Goal: Complete application form: Complete application form

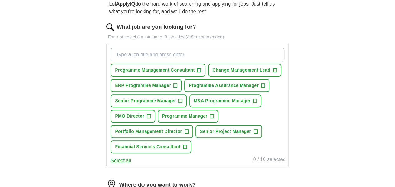
scroll to position [94, 0]
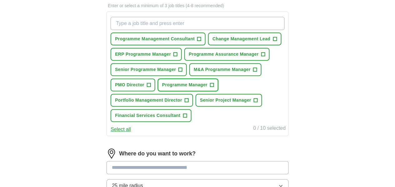
click at [210, 87] on span "+" at bounding box center [212, 84] width 4 height 5
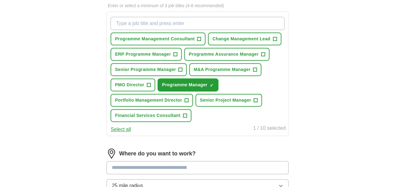
scroll to position [125, 0]
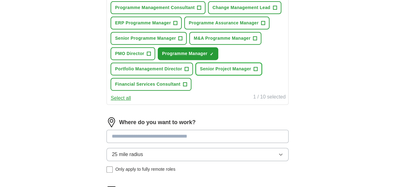
click at [254, 72] on span "+" at bounding box center [256, 69] width 4 height 5
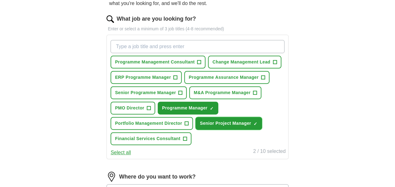
scroll to position [62, 0]
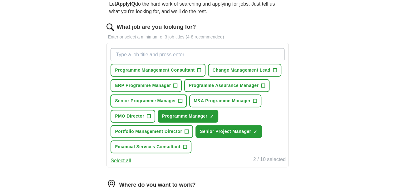
click at [182, 103] on span "+" at bounding box center [181, 100] width 4 height 5
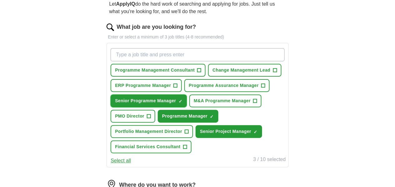
scroll to position [31, 0]
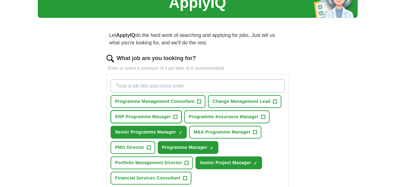
click at [177, 119] on span "+" at bounding box center [176, 116] width 4 height 5
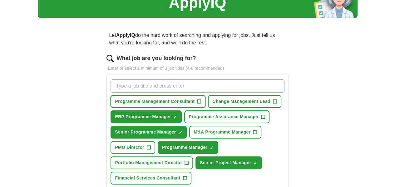
click at [201, 99] on span "+" at bounding box center [199, 101] width 4 height 5
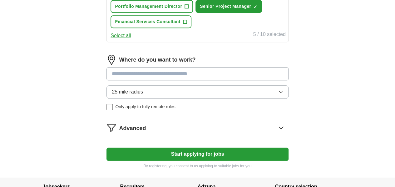
scroll to position [219, 0]
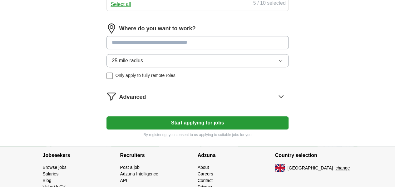
click at [193, 49] on input at bounding box center [198, 42] width 182 height 13
type input "******"
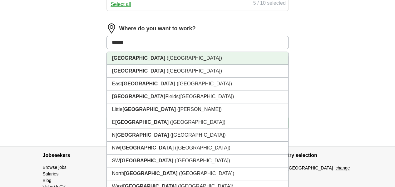
click at [162, 65] on li "[GEOGRAPHIC_DATA] ([GEOGRAPHIC_DATA])" at bounding box center [197, 58] width 181 height 13
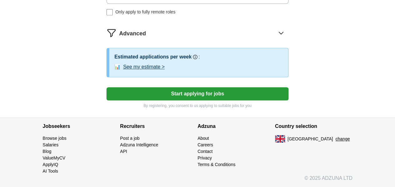
scroll to position [312, 0]
click at [200, 100] on button "Start applying for jobs" at bounding box center [198, 93] width 182 height 13
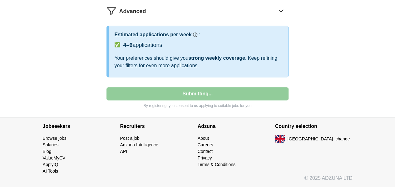
select select "**"
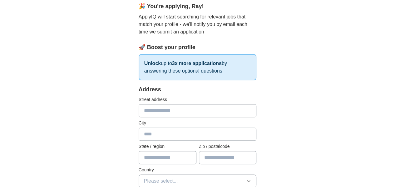
scroll to position [62, 0]
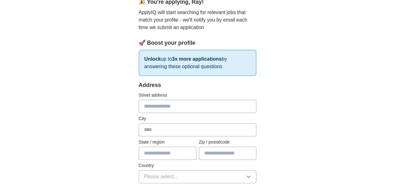
click at [139, 105] on input "text" at bounding box center [198, 106] width 118 height 13
type input "**********"
type input "******"
type input "*******"
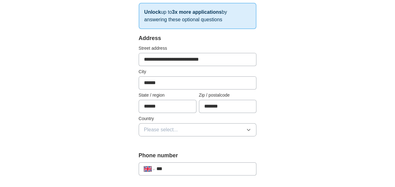
scroll to position [125, 0]
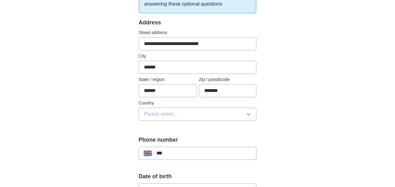
click at [214, 115] on button "Please select..." at bounding box center [198, 113] width 118 height 13
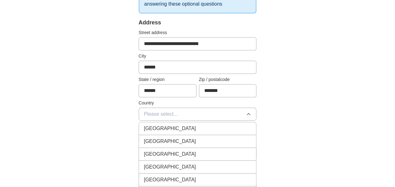
click at [197, 123] on li "[GEOGRAPHIC_DATA]" at bounding box center [197, 128] width 117 height 13
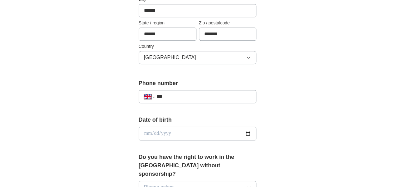
scroll to position [187, 0]
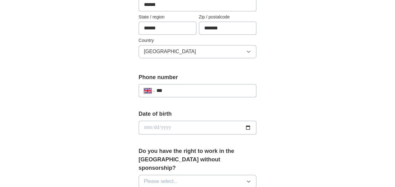
click at [172, 90] on input "***" at bounding box center [203, 90] width 95 height 7
type input "**********"
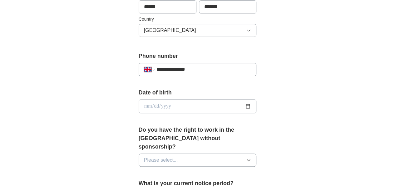
scroll to position [219, 0]
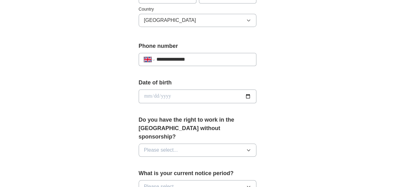
click at [174, 97] on input "date" at bounding box center [198, 96] width 118 height 14
type input "**********"
click at [303, 109] on div "**********" at bounding box center [198, 92] width 320 height 585
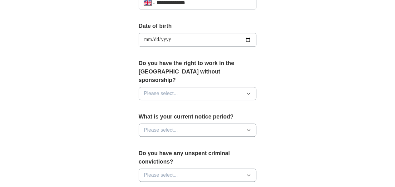
scroll to position [281, 0]
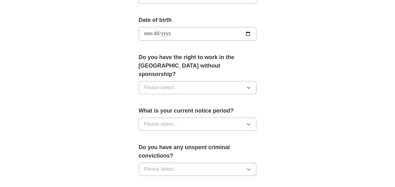
click at [199, 81] on button "Please select..." at bounding box center [198, 87] width 118 height 13
click at [165, 98] on div "Yes" at bounding box center [197, 101] width 107 height 7
click at [177, 117] on button "Please select..." at bounding box center [198, 123] width 118 height 13
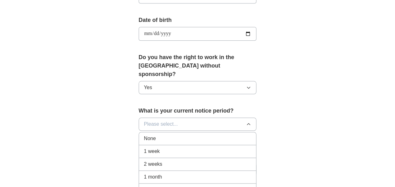
click at [164, 135] on div "None" at bounding box center [197, 138] width 107 height 7
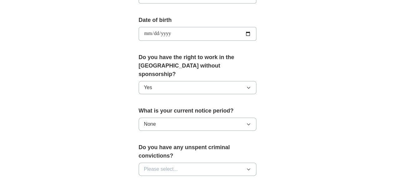
click at [327, 98] on div "**********" at bounding box center [198, 30] width 320 height 585
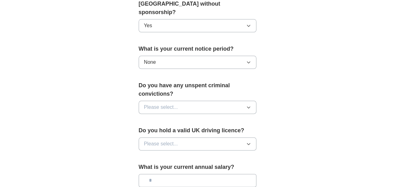
scroll to position [344, 0]
click at [182, 100] on button "Please select..." at bounding box center [198, 106] width 118 height 13
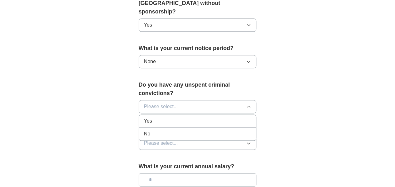
click at [162, 130] on div "No" at bounding box center [197, 133] width 107 height 7
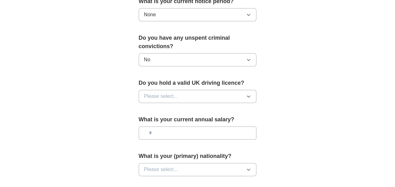
scroll to position [406, 0]
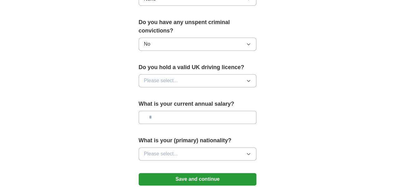
click at [177, 74] on button "Please select..." at bounding box center [198, 80] width 118 height 13
click at [162, 91] on div "Yes" at bounding box center [197, 94] width 107 height 7
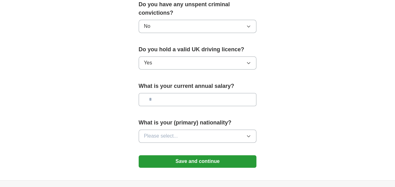
scroll to position [437, 0]
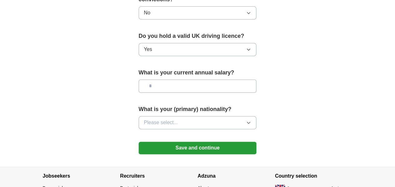
click at [156, 79] on input "text" at bounding box center [198, 85] width 118 height 13
type input "********"
click at [167, 116] on button "Please select..." at bounding box center [198, 122] width 118 height 13
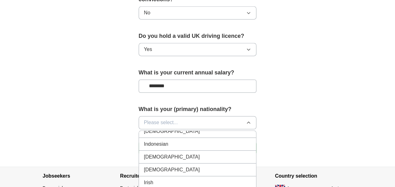
scroll to position [1035, 0]
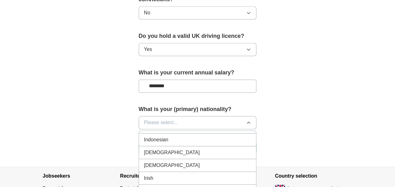
click at [144, 174] on span "Irish" at bounding box center [148, 177] width 9 height 7
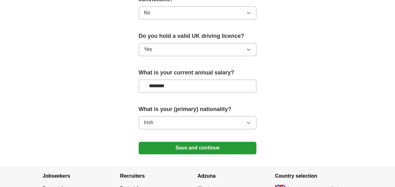
click at [204, 141] on button "Save and continue" at bounding box center [198, 147] width 118 height 12
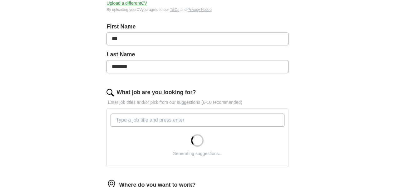
scroll to position [156, 0]
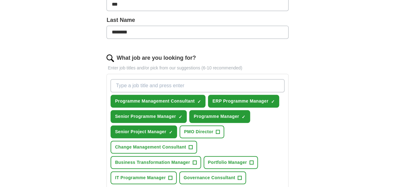
click at [145, 79] on input "What job are you looking for?" at bounding box center [198, 85] width 174 height 13
type input "project manager"
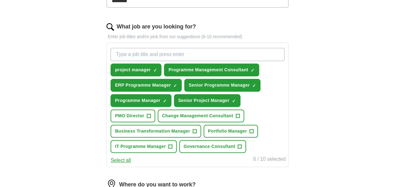
scroll to position [219, 0]
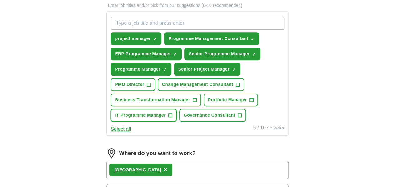
click at [172, 118] on span "+" at bounding box center [170, 115] width 4 height 5
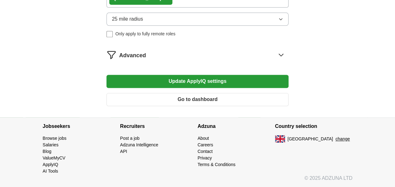
scroll to position [406, 0]
click at [210, 88] on button "Update ApplyIQ settings" at bounding box center [198, 81] width 182 height 13
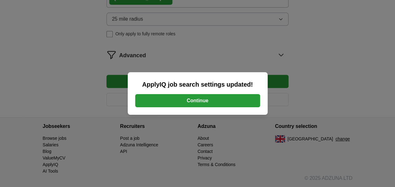
click at [204, 102] on button "Continue" at bounding box center [197, 100] width 125 height 13
